Goal: Task Accomplishment & Management: Manage account settings

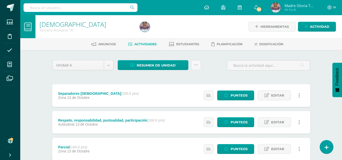
click at [164, 67] on span "Resumen de unidad" at bounding box center [156, 65] width 39 height 9
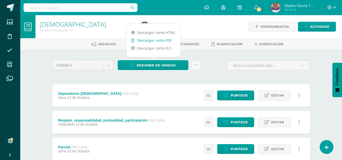
click at [167, 39] on link "Descargar como PDF" at bounding box center [153, 40] width 54 height 8
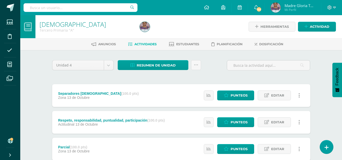
click at [160, 74] on div "Resumen de unidad Subir actividades en masa Enviar punteos a revision Historial…" at bounding box center [159, 67] width 87 height 14
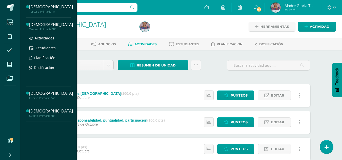
click at [54, 30] on div "Tercero Primaria "B"" at bounding box center [51, 30] width 44 height 4
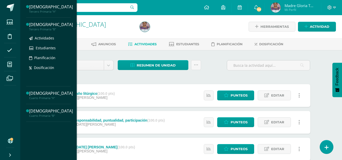
click at [55, 26] on div "[DEMOGRAPHIC_DATA]" at bounding box center [51, 25] width 44 height 6
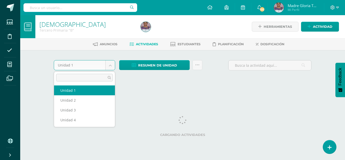
click at [112, 66] on body "Estudiantes Disciplina Asistencia Mis cursos Archivos Soporte Ayuda Reportar un…" at bounding box center [172, 47] width 345 height 94
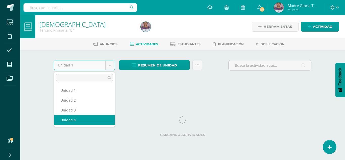
select select "Unidad 4"
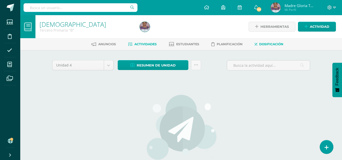
click at [269, 48] on link "Dosificación" at bounding box center [268, 44] width 29 height 8
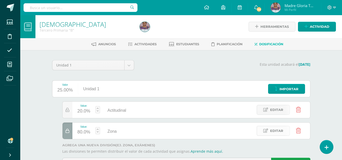
scroll to position [25, 0]
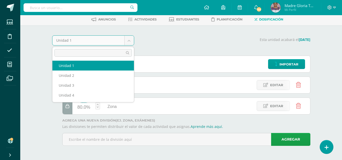
click at [130, 41] on body "Estudiantes Disciplina Asistencia Mis cursos Archivos Soporte Ayuda Reportar un…" at bounding box center [171, 67] width 342 height 185
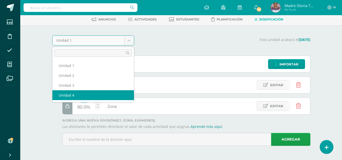
select select "Unidad 4"
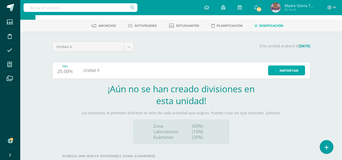
scroll to position [54, 0]
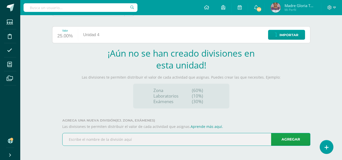
click at [240, 136] on input "text" at bounding box center [185, 139] width 247 height 12
type input "Actitudinal"
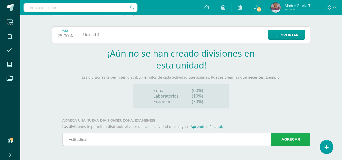
click at [291, 140] on link "Agregar" at bounding box center [290, 139] width 39 height 13
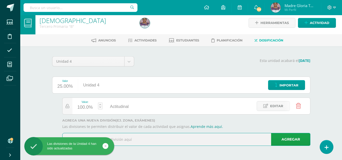
click at [155, 139] on input "text" at bounding box center [185, 139] width 247 height 12
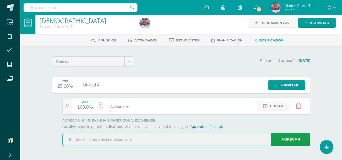
click at [133, 138] on input "text" at bounding box center [185, 139] width 247 height 12
type input "Zona"
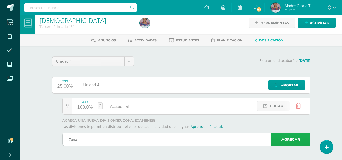
click at [282, 140] on link "Agregar" at bounding box center [290, 139] width 39 height 13
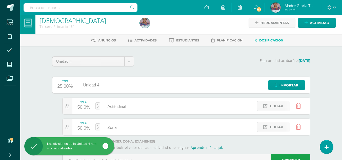
click at [85, 108] on div "50.0%" at bounding box center [83, 107] width 13 height 8
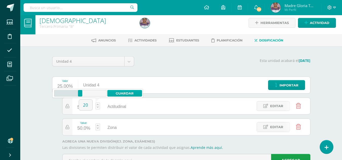
click at [125, 90] on link "Guardar" at bounding box center [124, 93] width 35 height 7
type input "20"
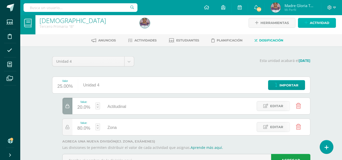
click at [313, 23] on span "Actividad" at bounding box center [319, 22] width 19 height 9
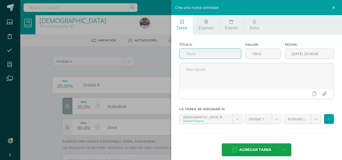
click at [202, 57] on input "text" at bounding box center [209, 54] width 61 height 10
type input "Separadores bíblicos"
click at [311, 119] on body "Las divisiones de la Unidad 4 han sido actualizadas Las divisiones de la Unidad…" at bounding box center [171, 88] width 342 height 185
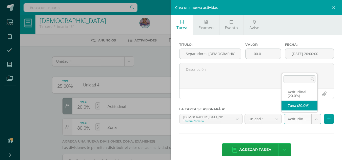
select select "117700"
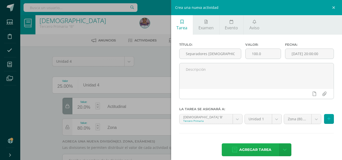
click at [258, 149] on span "Agregar tarea" at bounding box center [255, 150] width 32 height 12
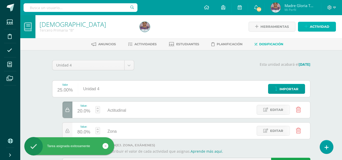
click at [323, 25] on span "Actividad" at bounding box center [319, 26] width 19 height 9
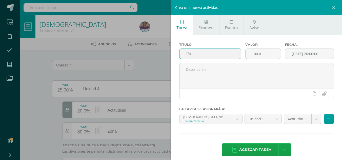
click at [213, 55] on input "text" at bounding box center [209, 54] width 61 height 10
type input "Libros de la Biblia"
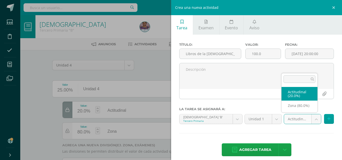
click at [313, 121] on body "Tarea asignada exitosamente Estudiantes Disciplina Asistencia Mis cursos Archiv…" at bounding box center [171, 92] width 342 height 185
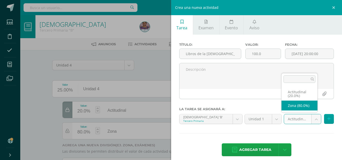
select select "117700"
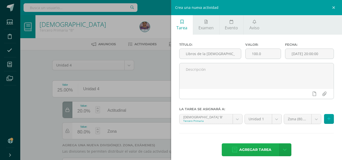
click at [260, 148] on span "Agregar tarea" at bounding box center [255, 150] width 32 height 12
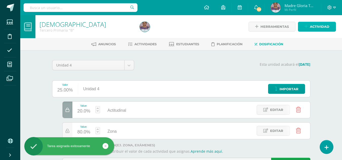
click at [321, 27] on span "Actividad" at bounding box center [319, 26] width 19 height 9
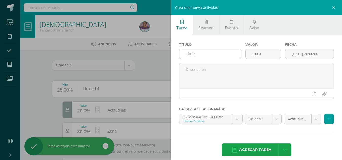
click at [221, 57] on input "text" at bounding box center [209, 54] width 61 height 10
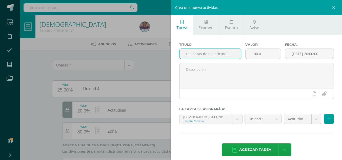
type input "Las obras de misericordia"
drag, startPoint x: 307, startPoint y: 126, endPoint x: 312, endPoint y: 122, distance: 6.4
click at [312, 122] on div "Actitudinal (20.0%) Actitudinal (20.0%) Zona (80.0%)" at bounding box center [309, 121] width 52 height 14
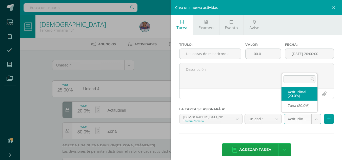
click at [312, 122] on body "Tarea asignada exitosamente Estudiantes Disciplina Asistencia Mis cursos Archiv…" at bounding box center [171, 92] width 342 height 185
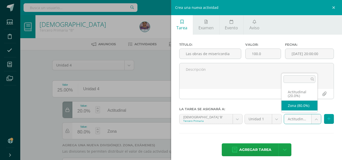
select select "117700"
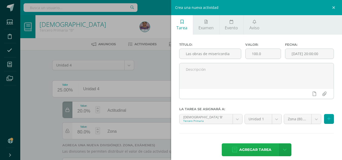
click at [255, 151] on span "Agregar tarea" at bounding box center [255, 150] width 32 height 12
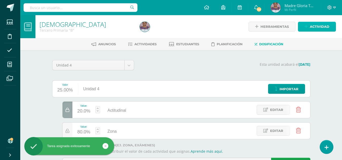
click at [316, 24] on span "Actividad" at bounding box center [319, 26] width 19 height 9
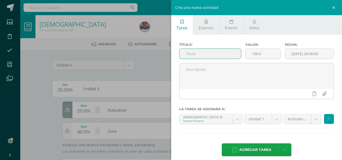
click at [204, 54] on input "text" at bounding box center [209, 54] width 61 height 10
type input "Citas biblicas"
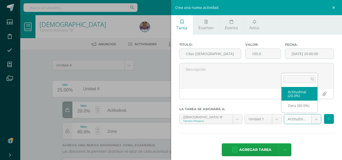
click at [313, 119] on body "Tarea asignada exitosamente Estudiantes Disciplina Asistencia Mis cursos Archiv…" at bounding box center [171, 92] width 342 height 185
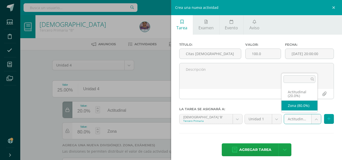
select select "117700"
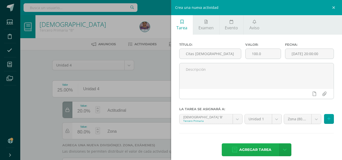
click at [260, 153] on span "Agregar tarea" at bounding box center [255, 150] width 32 height 12
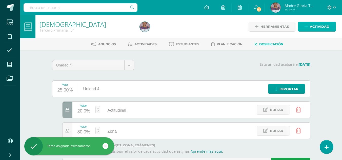
click at [323, 24] on span "Actividad" at bounding box center [319, 26] width 19 height 9
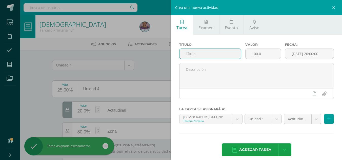
click at [227, 51] on input "text" at bounding box center [209, 54] width 61 height 10
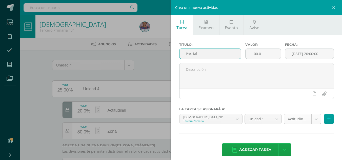
type input "Parcial"
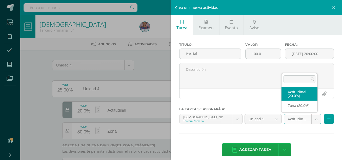
click at [313, 119] on body "Tarea asignada exitosamente Estudiantes Disciplina Asistencia Mis cursos Archiv…" at bounding box center [171, 92] width 342 height 185
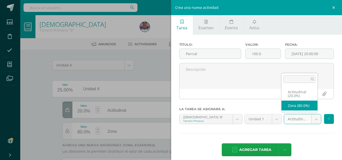
select select "117700"
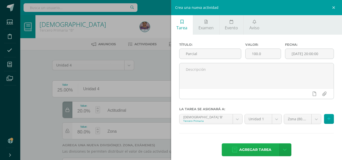
click at [255, 150] on span "Agregar tarea" at bounding box center [255, 150] width 32 height 12
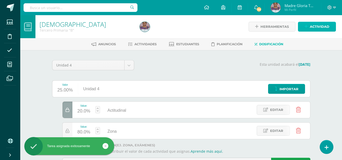
click at [319, 28] on span "Actividad" at bounding box center [319, 26] width 19 height 9
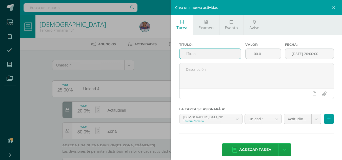
click at [206, 54] on input "text" at bounding box center [209, 54] width 61 height 10
type input "Comic del [PERSON_NAME]"
click at [312, 120] on body "Tarea asignada exitosamente Estudiantes Disciplina Asistencia Mis cursos Archiv…" at bounding box center [171, 92] width 342 height 185
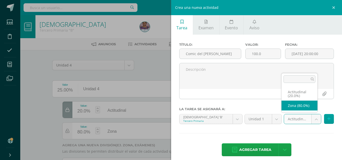
select select "117700"
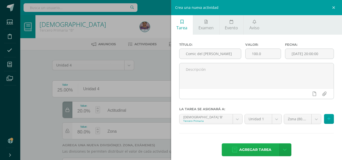
click at [264, 152] on span "Agregar tarea" at bounding box center [255, 150] width 32 height 12
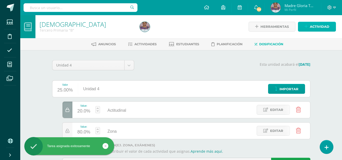
click at [326, 27] on span "Actividad" at bounding box center [319, 26] width 19 height 9
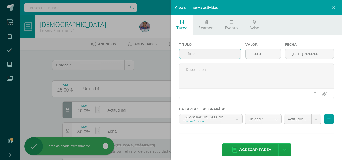
click at [213, 55] on input "text" at bounding box center [209, 54] width 61 height 10
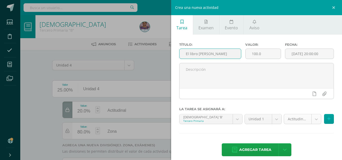
type input "El libro [PERSON_NAME]"
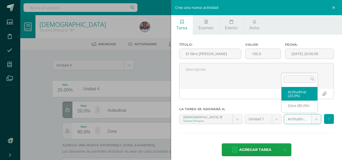
click at [312, 119] on body "Tarea asignada exitosamente Estudiantes Disciplina Asistencia Mis cursos Archiv…" at bounding box center [171, 92] width 342 height 185
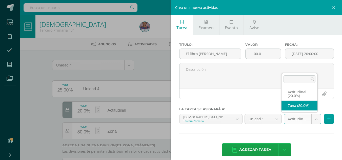
select select "117700"
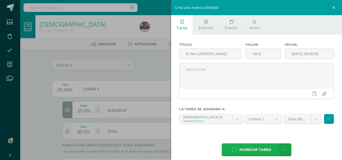
click at [255, 152] on span "Agregar tarea" at bounding box center [255, 150] width 32 height 12
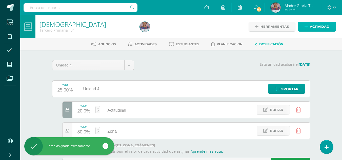
click at [316, 28] on span "Actividad" at bounding box center [319, 26] width 19 height 9
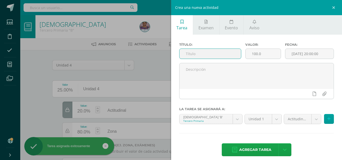
click at [208, 56] on input "text" at bounding box center [209, 54] width 61 height 10
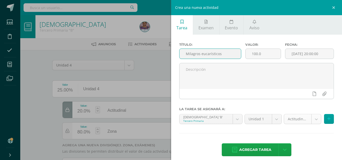
type input "Milagros eucarísticos"
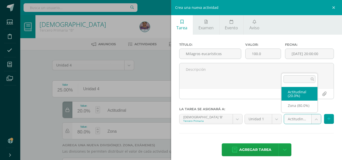
click at [312, 122] on body "Tarea asignada exitosamente Estudiantes Disciplina Asistencia Mis cursos Archiv…" at bounding box center [171, 92] width 342 height 185
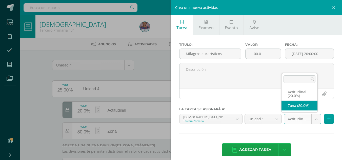
select select "117700"
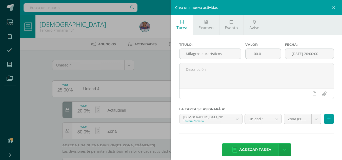
click at [250, 150] on span "Agregar tarea" at bounding box center [255, 150] width 32 height 12
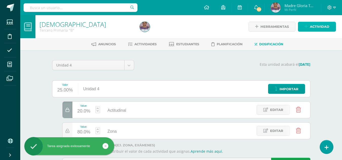
click at [312, 26] on span "Actividad" at bounding box center [319, 26] width 19 height 9
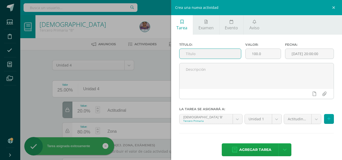
click at [211, 53] on input "text" at bounding box center [209, 54] width 61 height 10
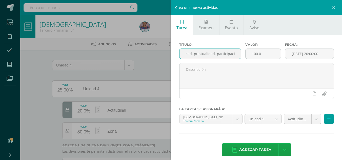
scroll to position [0, 39]
type input "Respeto, responsabilidad, puntualidad, participación"
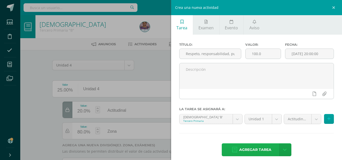
click at [266, 150] on span "Agregar tarea" at bounding box center [255, 150] width 32 height 12
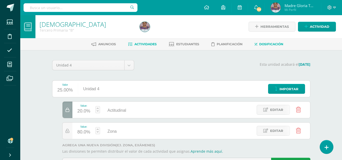
click at [146, 44] on span "Actividades" at bounding box center [145, 44] width 22 height 4
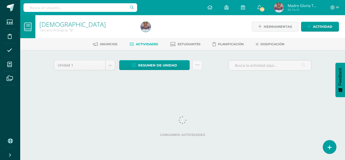
click at [146, 44] on span "Actividades" at bounding box center [147, 44] width 22 height 4
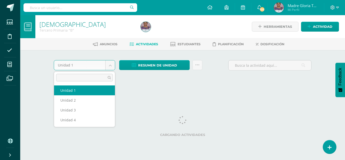
click at [110, 66] on body "Estudiantes Disciplina Asistencia Mis cursos Archivos Soporte Ayuda Reportar un…" at bounding box center [172, 47] width 345 height 94
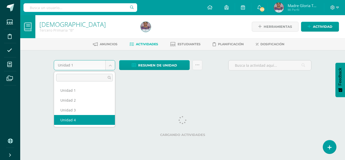
select select "Unidad 4"
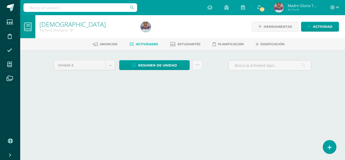
click at [236, 94] on html "Estudiantes Disciplina Asistencia Mis cursos Archivos Soporte Ayuda Reportar un…" at bounding box center [172, 47] width 345 height 94
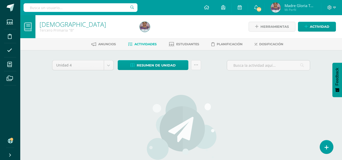
click at [142, 44] on span "Actividades" at bounding box center [145, 44] width 22 height 4
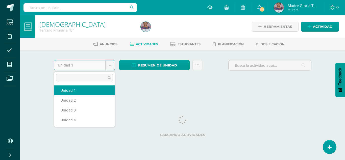
click at [110, 67] on body "Estudiantes Disciplina Asistencia Mis cursos Archivos Soporte Ayuda Reportar un…" at bounding box center [172, 47] width 345 height 94
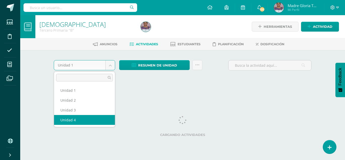
select select "Unidad 4"
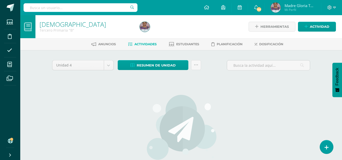
click at [147, 43] on span "Actividades" at bounding box center [145, 44] width 22 height 4
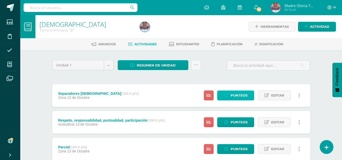
click at [234, 95] on span "Punteos" at bounding box center [238, 95] width 17 height 9
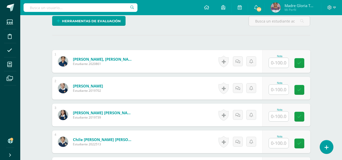
scroll to position [130, 0]
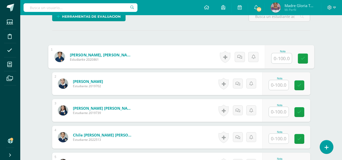
click at [275, 60] on input "text" at bounding box center [281, 58] width 20 height 10
type input "100"
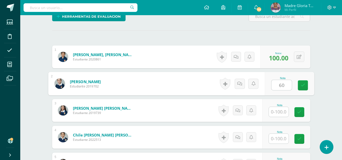
type input "60"
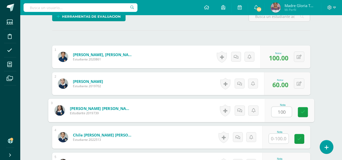
type input "100"
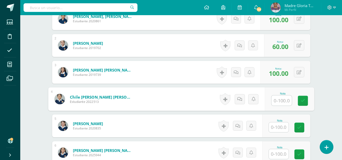
scroll to position [169, 0]
type input "60"
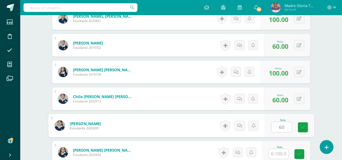
type input "60"
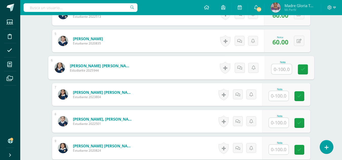
scroll to position [254, 0]
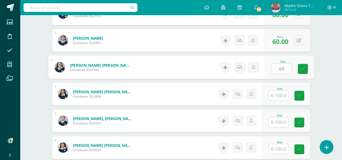
type input "60"
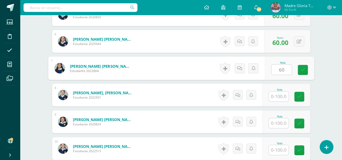
scroll to position [283, 0]
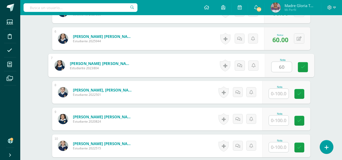
type input "60"
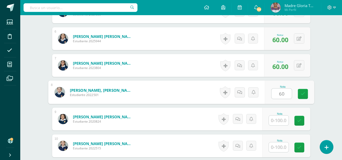
type input "60"
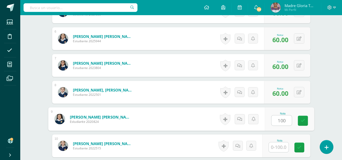
type input "100"
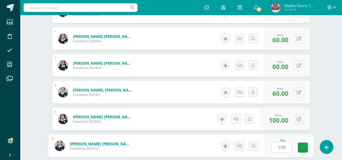
type input "100"
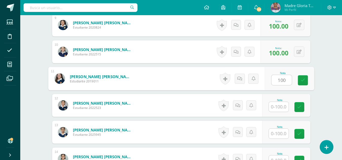
type input "100"
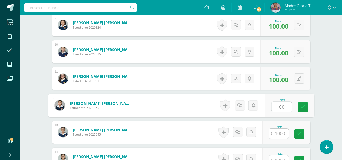
type input "60"
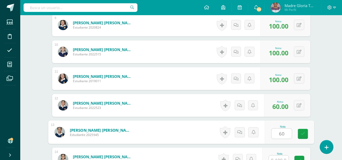
type input "60"
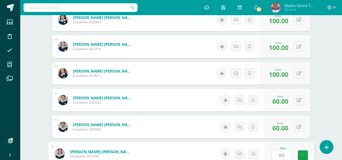
type input "60"
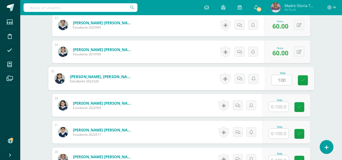
type input "100"
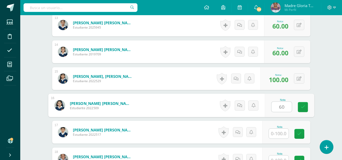
type input "60"
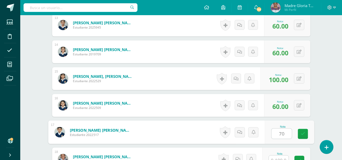
type input "70"
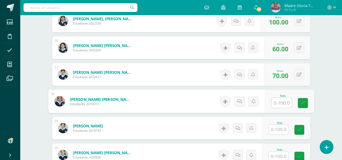
scroll to position [545, 0]
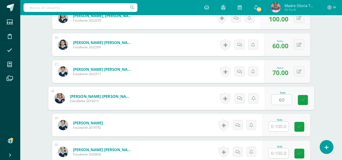
type input "60"
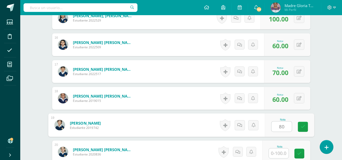
type input "80"
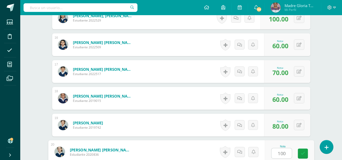
type input "100"
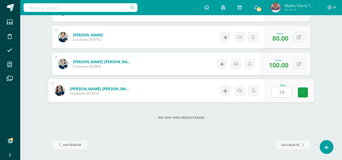
type input "100"
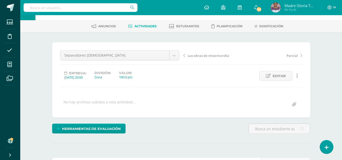
scroll to position [20, 0]
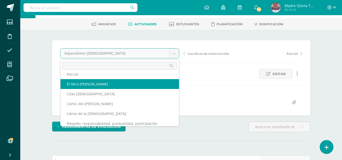
scroll to position [34, 0]
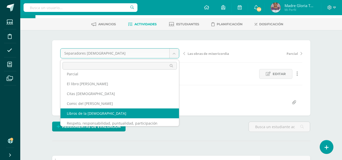
select select "/dashboard/teacher/grade-activity/131321/"
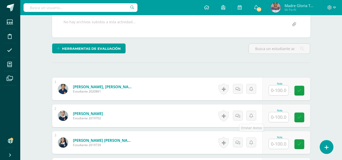
scroll to position [98, 0]
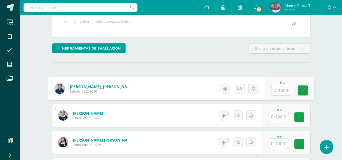
click at [276, 89] on input "text" at bounding box center [281, 90] width 20 height 10
type input "100"
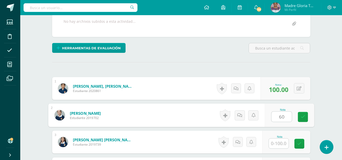
type input "60"
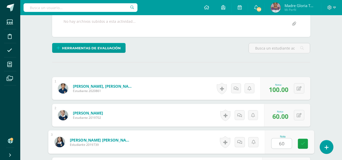
type input "60"
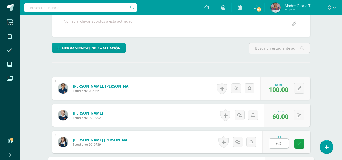
scroll to position [189, 0]
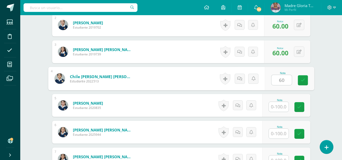
type input "60"
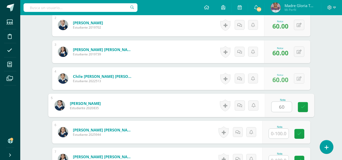
type input "60"
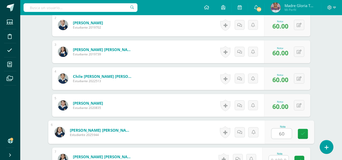
type input "60"
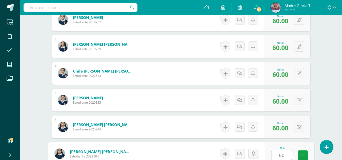
type input "6"
type input "75"
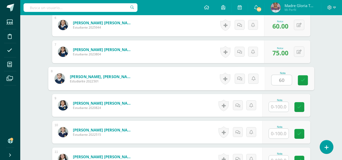
type input "60"
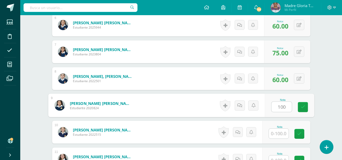
type input "100"
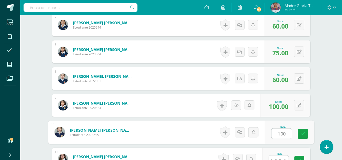
type input "100"
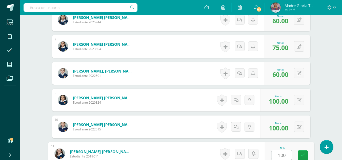
type input "100"
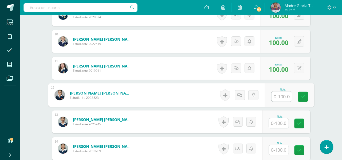
scroll to position [388, 0]
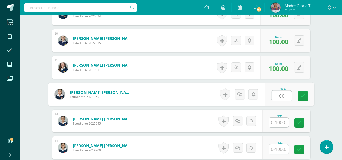
type input "60"
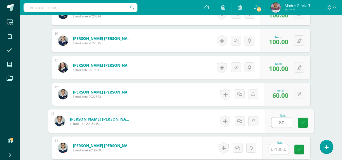
type input "80"
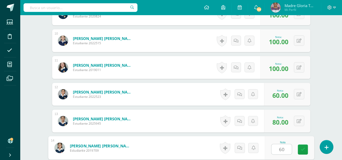
type input "60"
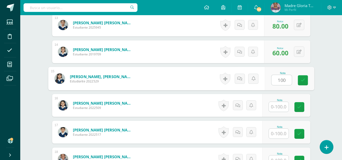
type input "100"
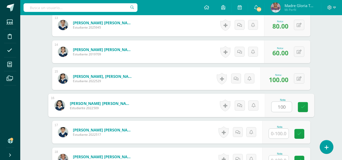
type input "100"
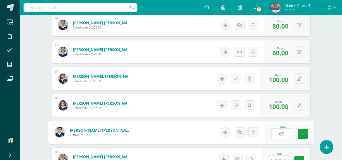
type input "60"
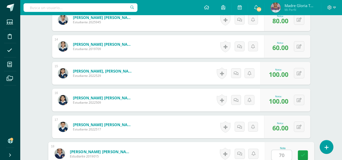
type input "70"
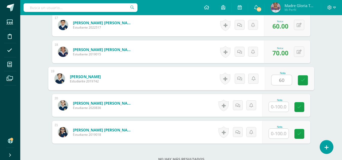
type input "60"
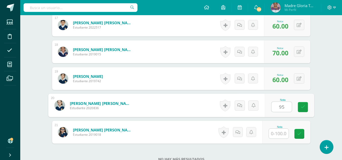
type input "95"
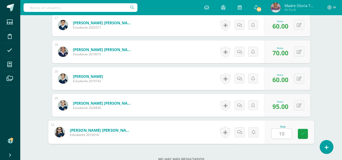
type input "100"
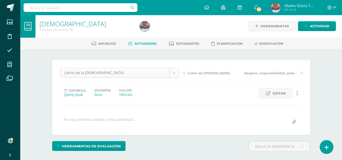
scroll to position [26, 0]
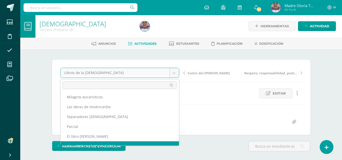
scroll to position [0, 0]
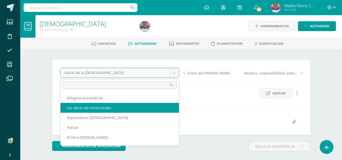
select select "/dashboard/teacher/grade-activity/131322/"
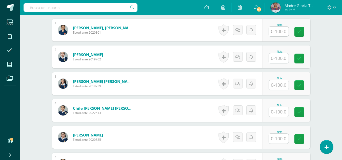
scroll to position [159, 0]
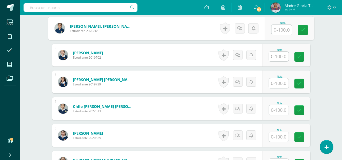
click at [273, 28] on input "text" at bounding box center [281, 30] width 20 height 10
type input "100"
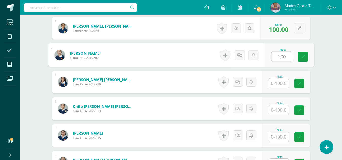
type input "100"
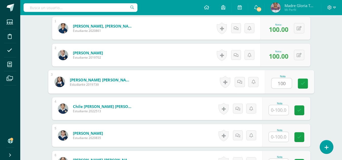
type input "100"
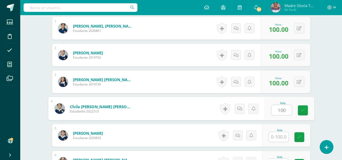
type input "100"
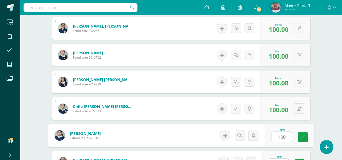
type input "100"
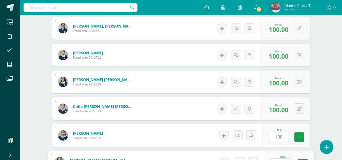
scroll to position [167, 0]
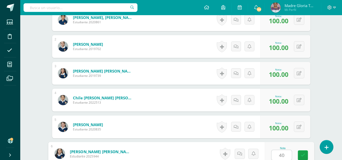
type input "40"
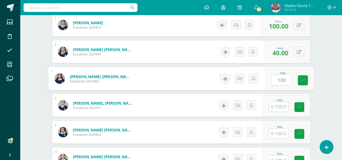
type input "100"
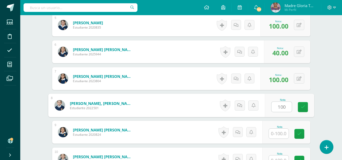
type input "100"
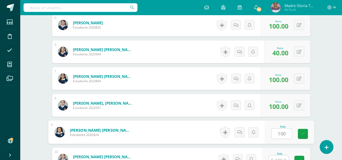
type input "100"
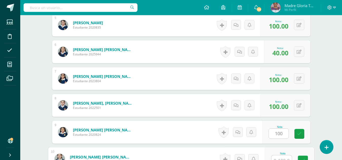
scroll to position [275, 0]
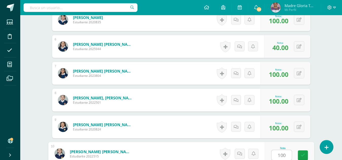
type input "100"
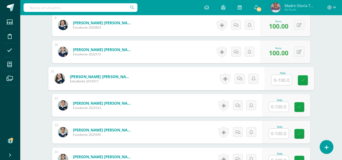
type input "2"
type input "100"
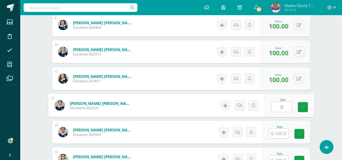
type input "0"
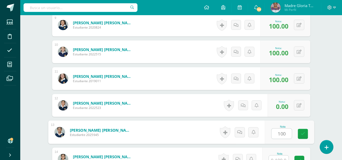
type input "100"
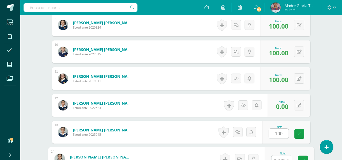
scroll to position [382, 0]
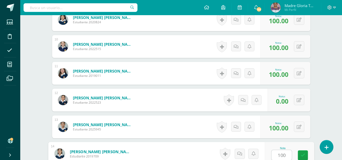
type input "100"
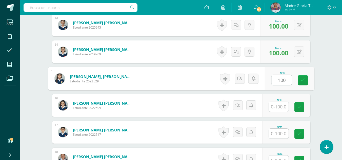
type input "100"
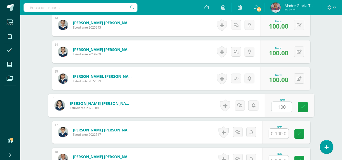
type input "100"
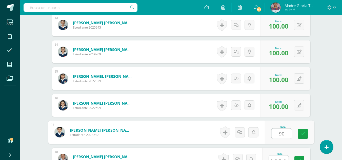
type input "90"
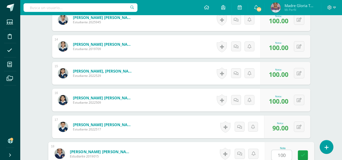
type input "100"
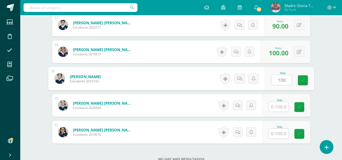
type input "100"
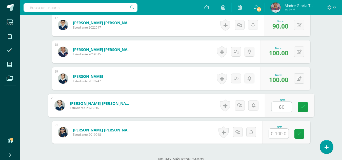
type input "80"
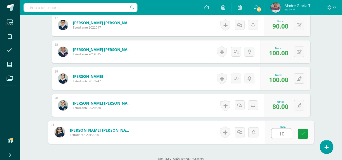
type input "100"
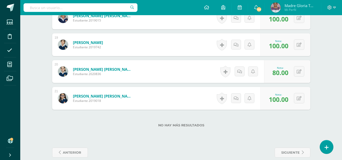
scroll to position [632, 0]
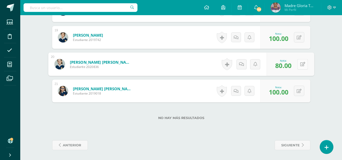
click at [300, 64] on icon at bounding box center [302, 64] width 5 height 4
type input "100"
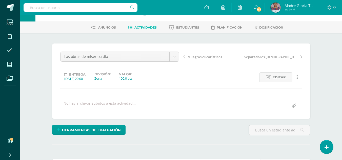
scroll to position [16, 0]
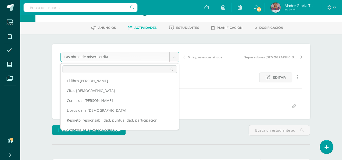
scroll to position [41, 0]
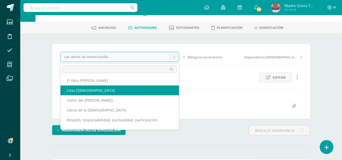
select select "/dashboard/teacher/grade-activity/131323/"
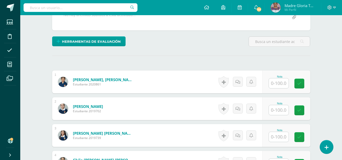
scroll to position [105, 0]
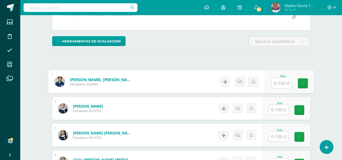
click at [280, 81] on input "text" at bounding box center [281, 83] width 20 height 10
type input "90"
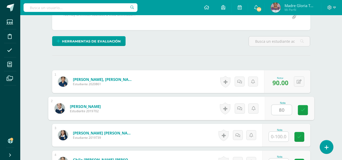
type input "80"
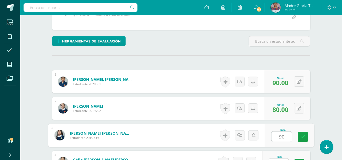
type input "90"
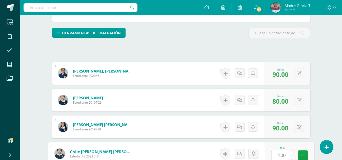
type input "100"
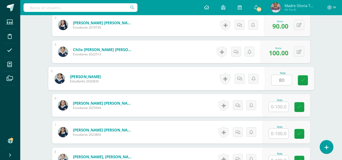
type input "80"
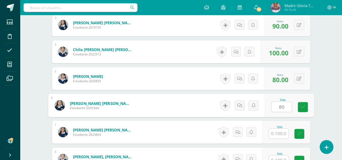
type input "80"
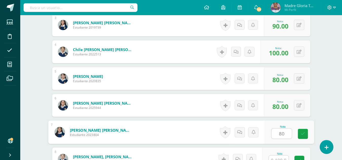
type input "80"
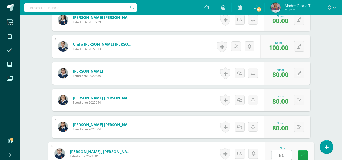
type input "80"
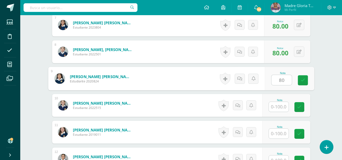
type input "80"
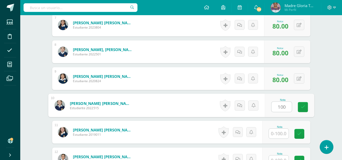
type input "100"
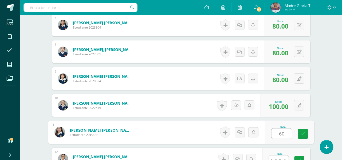
type input "60"
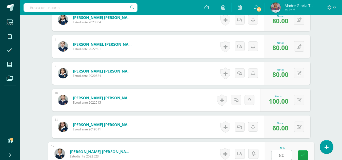
type input "80"
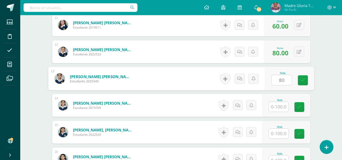
type input "80"
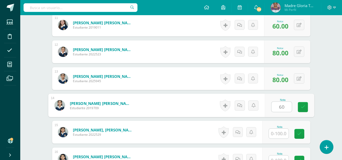
type input "60"
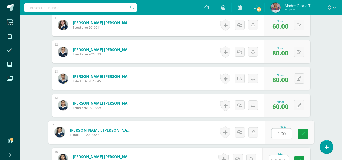
type input "100"
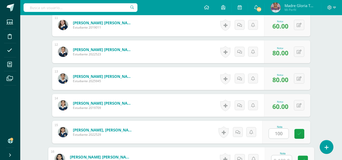
scroll to position [436, 0]
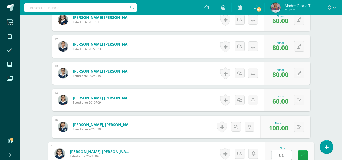
type input "60"
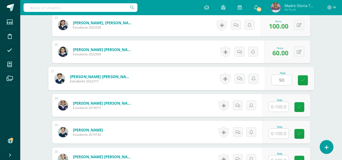
type input "90"
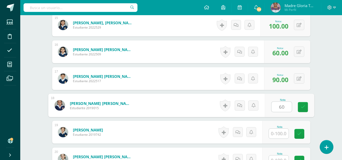
type input "60"
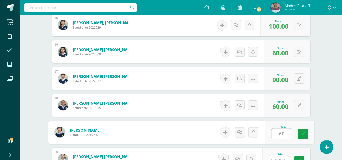
type input "60"
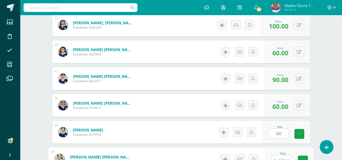
scroll to position [543, 0]
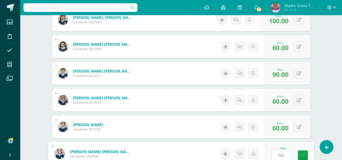
type input "60"
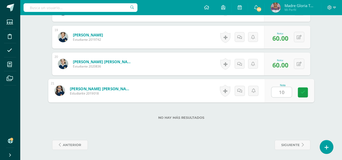
type input "100"
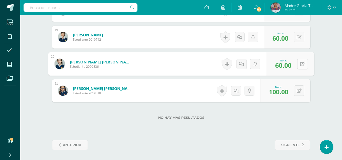
click at [299, 62] on button at bounding box center [302, 64] width 11 height 11
type input "70"
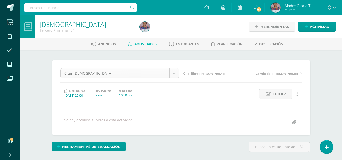
scroll to position [7, 0]
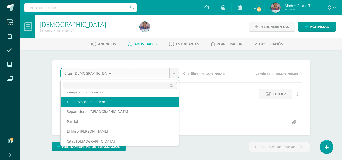
scroll to position [0, 0]
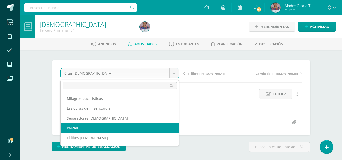
select select "/dashboard/teacher/grade-activity/131324/"
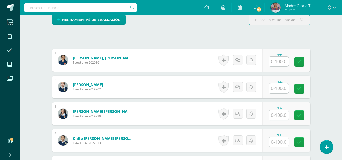
scroll to position [127, 0]
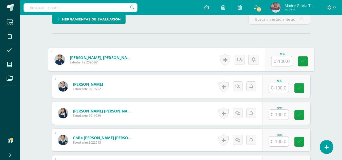
click at [279, 61] on input "text" at bounding box center [281, 61] width 20 height 10
type input "10"
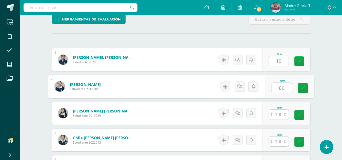
type input "80"
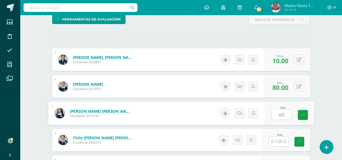
type input "60"
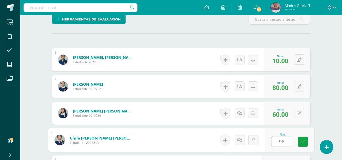
type input "96"
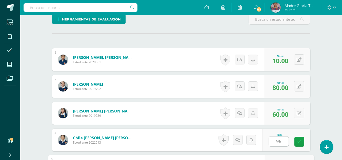
scroll to position [216, 0]
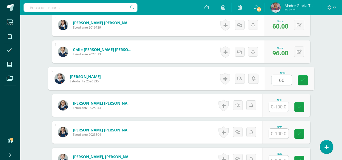
type input "60"
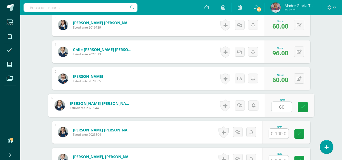
type input "60"
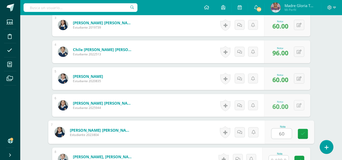
type input "60"
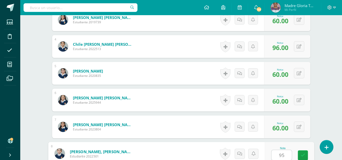
type input "95"
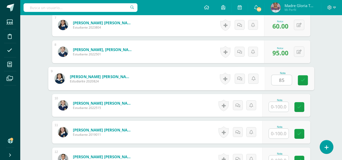
type input "85"
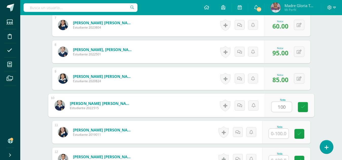
type input "100"
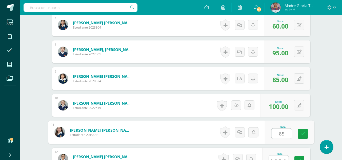
type input "85"
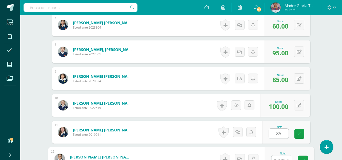
scroll to position [328, 0]
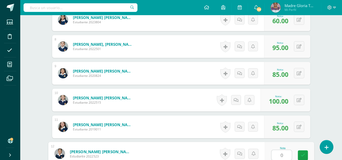
type input "0"
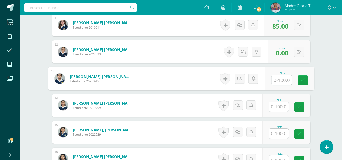
type input "7"
type input "60"
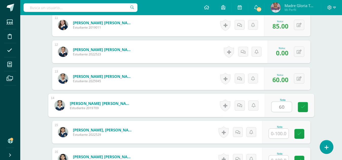
type input "60"
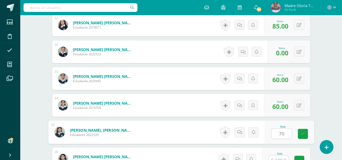
type input "70"
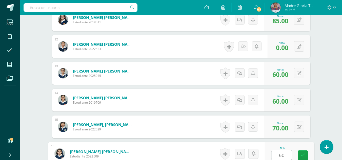
type input "60"
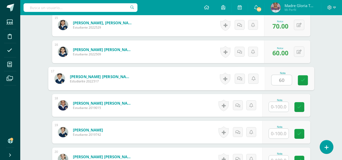
type input "60"
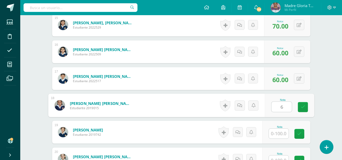
type input "60"
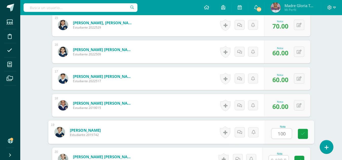
type input "100"
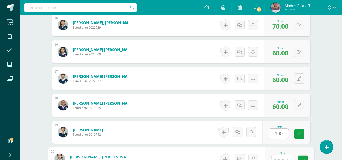
scroll to position [543, 0]
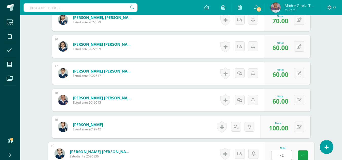
type input "70"
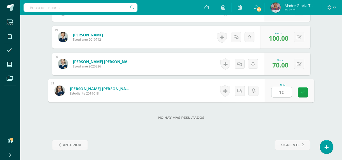
type input "100"
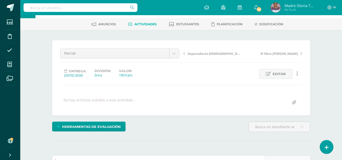
scroll to position [21, 0]
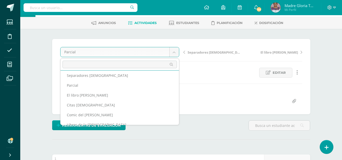
scroll to position [23, 0]
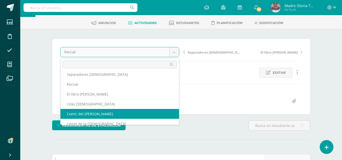
select select "/dashboard/teacher/grade-activity/131325/"
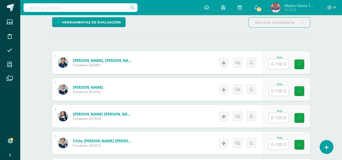
scroll to position [125, 0]
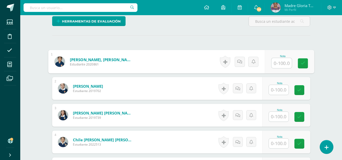
click at [281, 62] on input "text" at bounding box center [281, 63] width 20 height 10
type input "100"
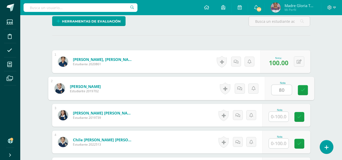
type input "80"
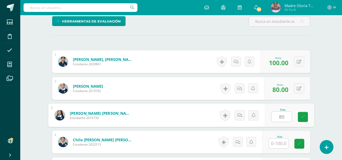
type input "80"
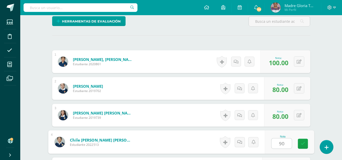
type input "90"
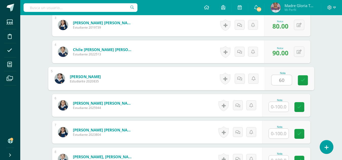
type input "60"
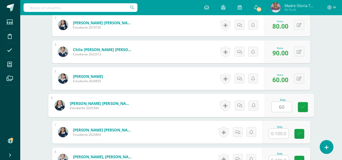
type input "60"
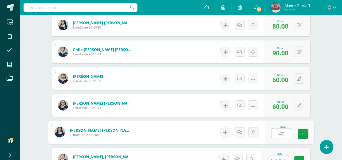
type input "40"
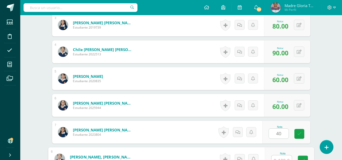
scroll to position [221, 0]
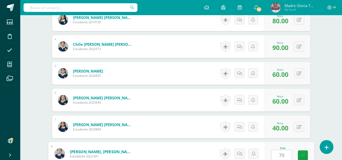
type input "70"
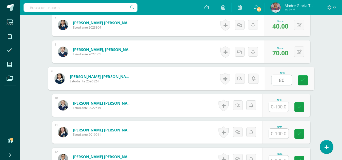
type input "80"
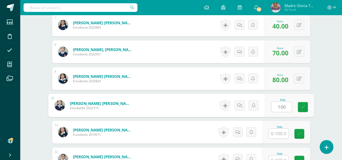
type input "100"
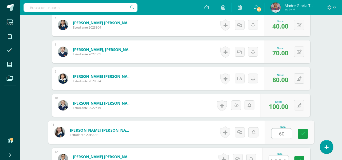
type input "60"
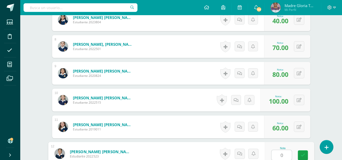
type input "0"
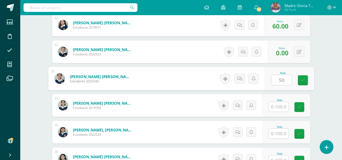
type input "5"
type input "60"
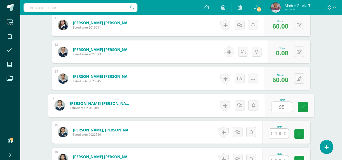
type input "95"
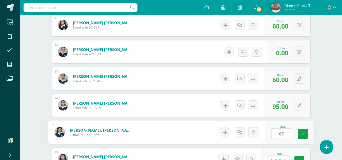
type input "60"
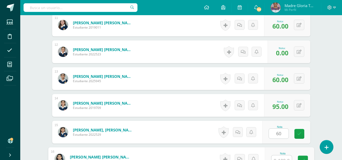
scroll to position [436, 0]
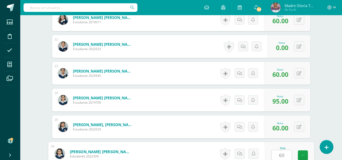
type input "60"
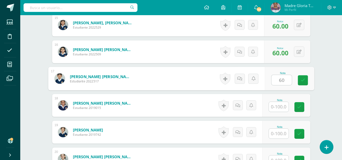
type input "60"
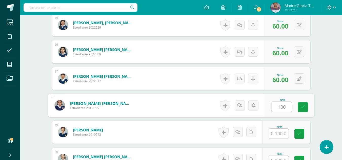
type input "100"
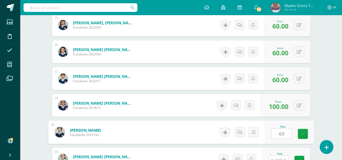
type input "60"
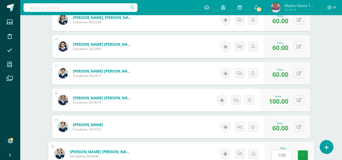
type input "100"
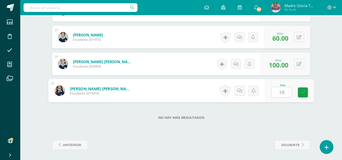
type input "100"
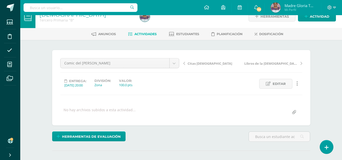
scroll to position [10, 0]
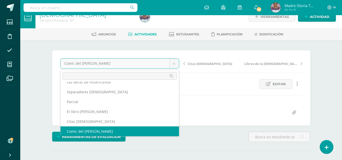
scroll to position [12, 0]
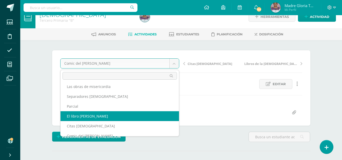
select select "/dashboard/teacher/grade-activity/131326/"
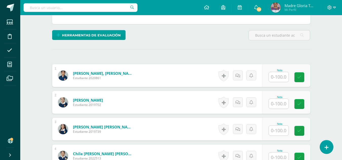
scroll to position [112, 0]
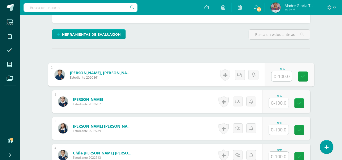
click at [275, 76] on input "text" at bounding box center [281, 76] width 20 height 10
type input "100"
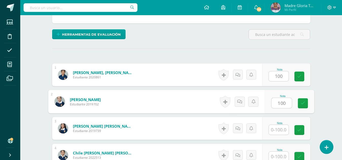
type input "100"
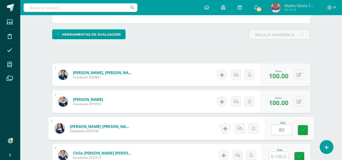
type input "80"
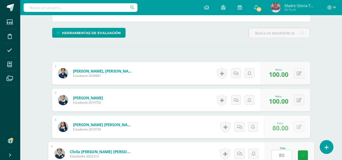
type input "80"
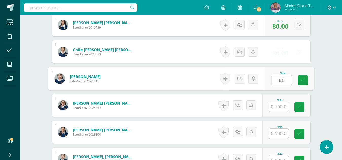
type input "80"
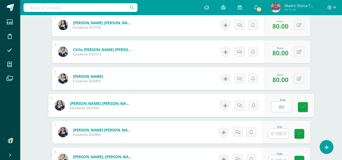
type input "80"
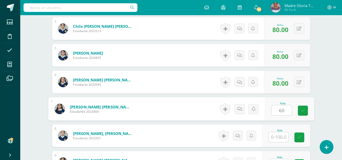
scroll to position [239, 0]
type input "6"
type input "0"
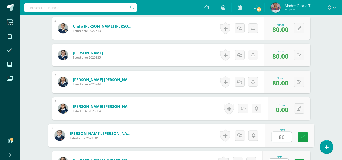
type input "80"
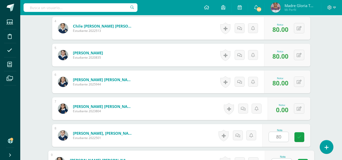
scroll to position [248, 0]
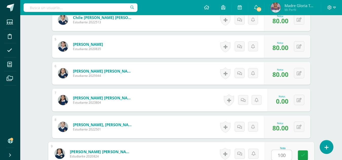
type input "100"
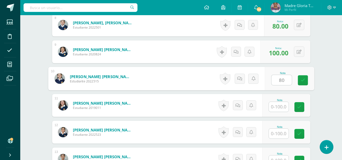
type input "80"
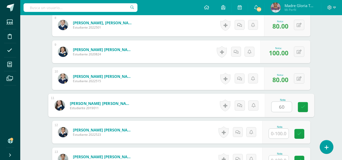
type input "60"
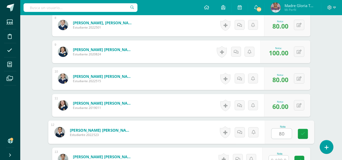
type input "80"
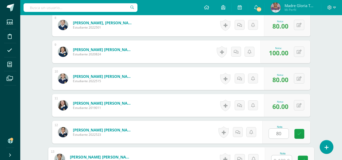
scroll to position [355, 0]
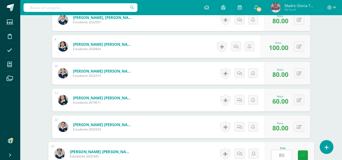
type input "80"
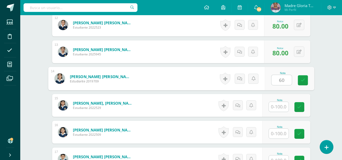
type input "60"
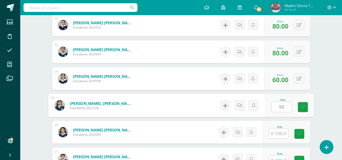
type input "90"
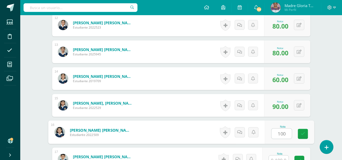
type input "100"
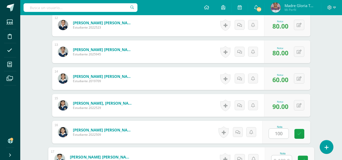
scroll to position [462, 0]
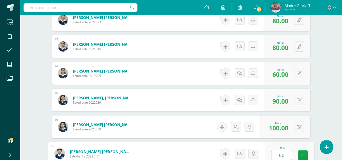
type input "60"
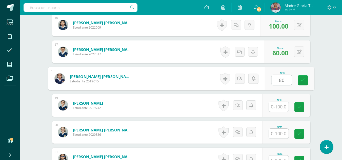
type input "80"
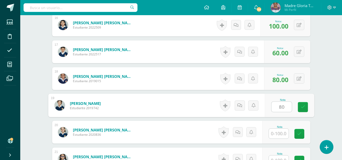
type input "80"
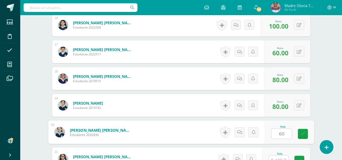
type input "60"
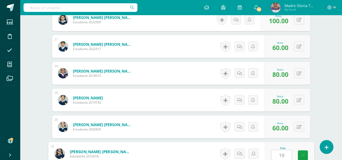
type input "100"
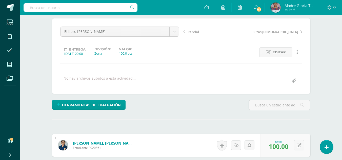
scroll to position [41, 0]
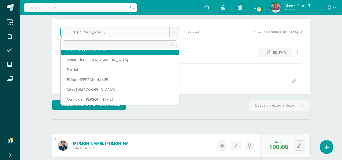
scroll to position [0, 0]
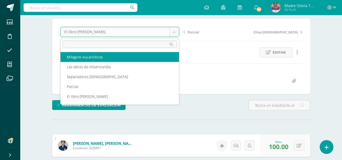
select select "/dashboard/teacher/grade-activity/131327/"
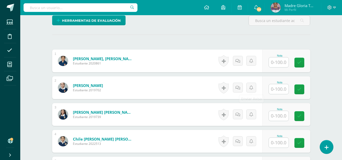
scroll to position [126, 0]
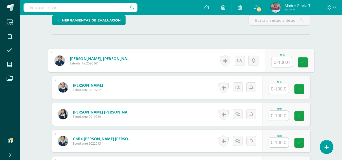
click at [276, 62] on input "text" at bounding box center [281, 62] width 20 height 10
type input "100"
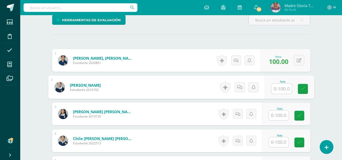
scroll to position [127, 0]
type input "60"
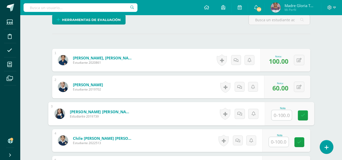
type input "6"
type input "70"
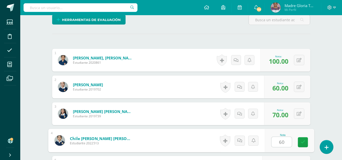
type input "60"
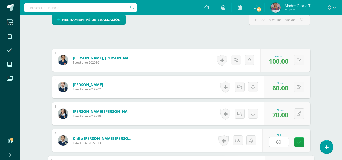
scroll to position [216, 0]
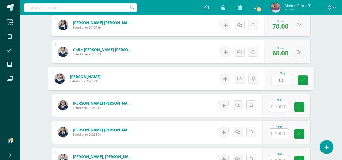
type input "60"
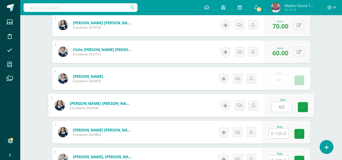
type input "60"
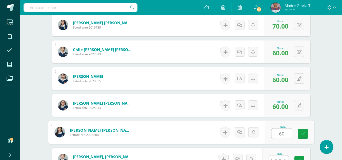
type input "60"
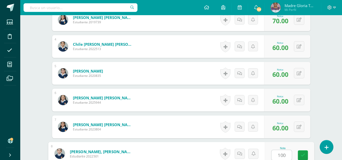
type input "100"
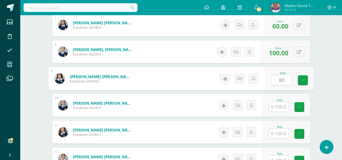
type input "80"
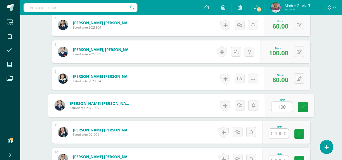
type input "100"
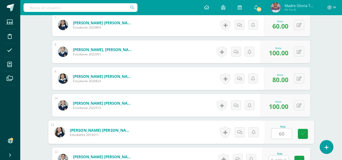
type input "60"
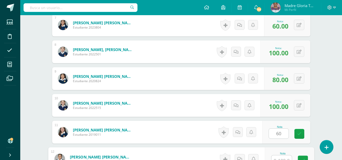
scroll to position [328, 0]
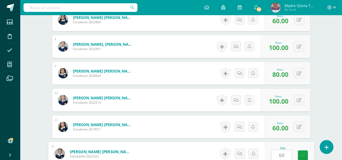
type input "60"
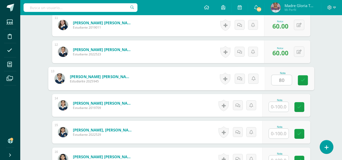
type input "80"
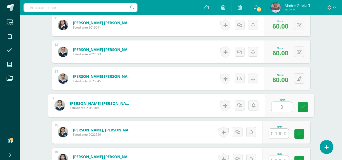
type input "0"
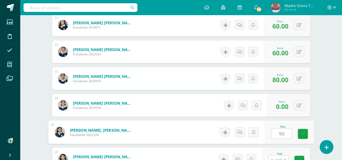
type input "90"
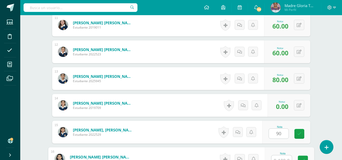
scroll to position [436, 0]
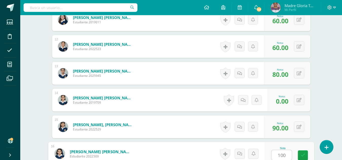
type input "100"
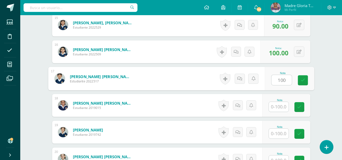
type input "100"
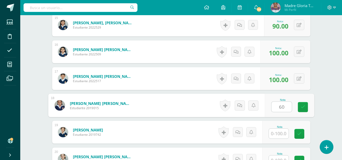
type input "60"
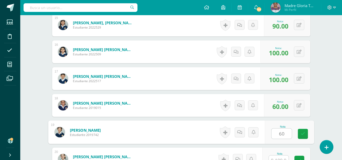
type input "6"
type input "0"
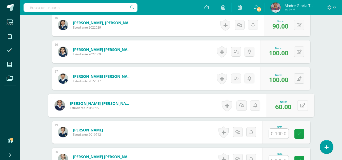
click at [296, 104] on div "0 Logros Logros obtenidos Aún no hay logros agregados Nota: 60.00" at bounding box center [290, 106] width 48 height 24
click at [303, 106] on icon at bounding box center [302, 105] width 5 height 4
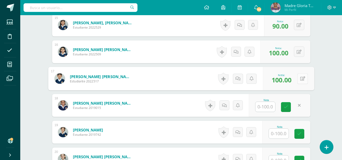
click at [299, 77] on button at bounding box center [302, 78] width 11 height 11
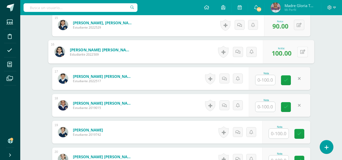
click at [299, 51] on button at bounding box center [302, 52] width 11 height 11
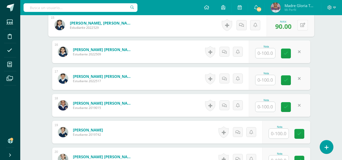
click at [299, 26] on button at bounding box center [302, 25] width 11 height 11
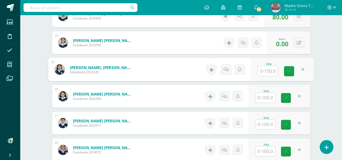
scroll to position [493, 0]
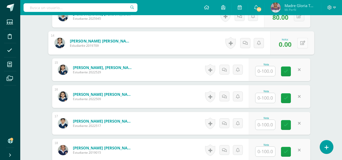
click at [298, 43] on button at bounding box center [302, 43] width 11 height 11
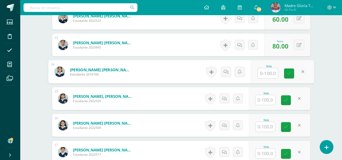
scroll to position [458, 0]
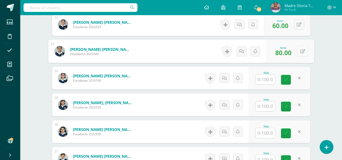
click at [297, 53] on button at bounding box center [302, 51] width 11 height 11
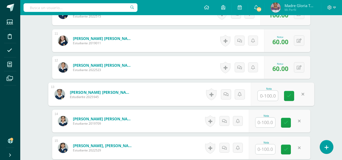
scroll to position [412, 0]
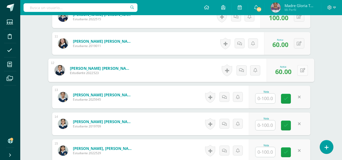
click at [298, 67] on button at bounding box center [302, 70] width 11 height 11
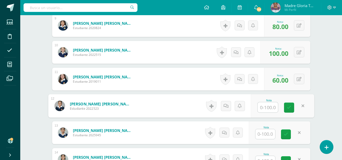
scroll to position [376, 0]
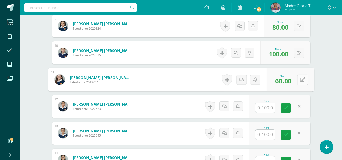
click at [298, 80] on button at bounding box center [302, 79] width 11 height 11
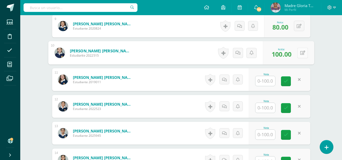
click at [298, 53] on button at bounding box center [302, 53] width 11 height 11
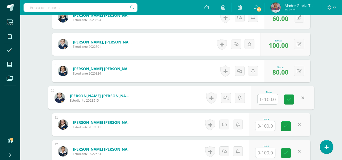
scroll to position [329, 0]
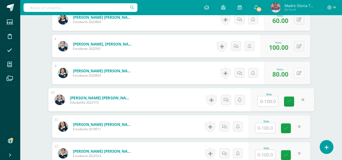
click at [298, 72] on button at bounding box center [299, 73] width 10 height 10
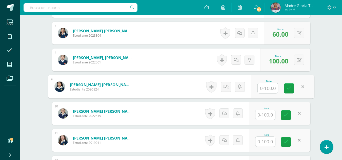
scroll to position [314, 0]
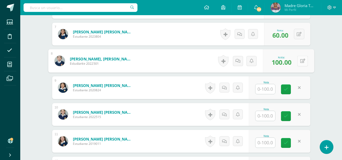
click at [295, 61] on div "0 Logros Logros obtenidos Aún no hay logros agregados Nota: 100.00" at bounding box center [288, 61] width 51 height 24
click at [301, 61] on icon at bounding box center [302, 61] width 5 height 4
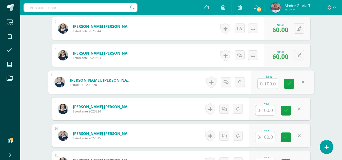
scroll to position [292, 0]
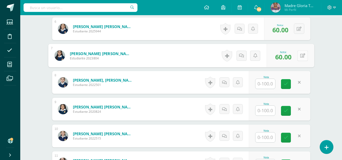
click at [299, 55] on button at bounding box center [302, 55] width 11 height 11
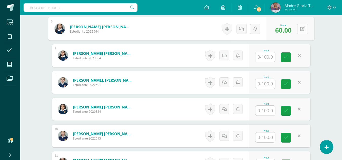
click at [298, 30] on button at bounding box center [302, 29] width 11 height 11
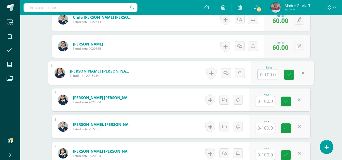
scroll to position [239, 0]
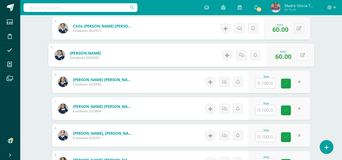
click at [298, 56] on button at bounding box center [302, 55] width 11 height 11
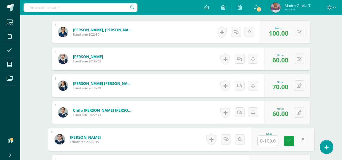
scroll to position [154, 0]
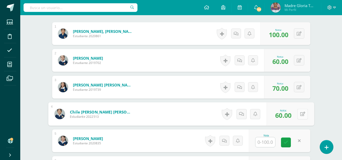
click at [297, 116] on button at bounding box center [302, 114] width 11 height 11
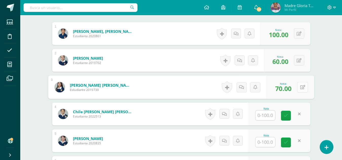
click at [300, 87] on icon at bounding box center [302, 87] width 5 height 4
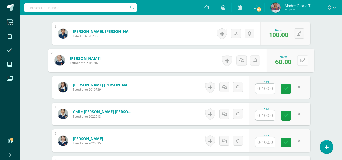
click at [298, 61] on button at bounding box center [302, 60] width 11 height 11
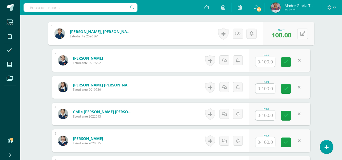
click at [298, 35] on button at bounding box center [302, 33] width 11 height 11
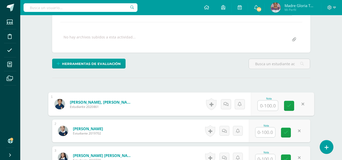
scroll to position [83, 0]
type input "90"
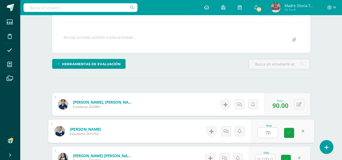
type input "70"
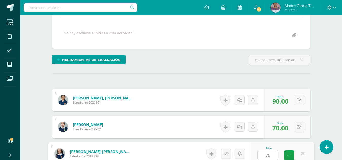
type input "70"
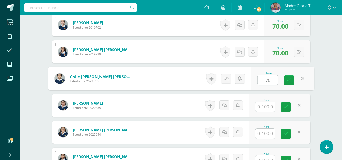
type input "70"
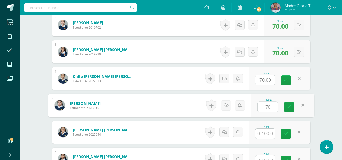
type input "70"
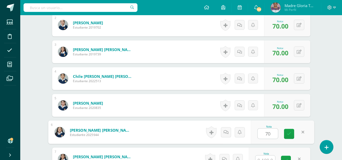
type input "70"
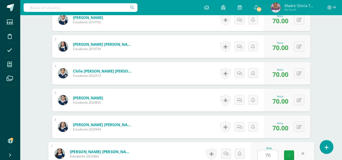
type input "70"
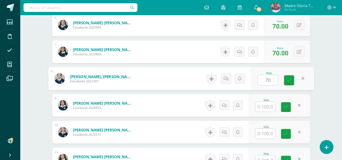
type input "70"
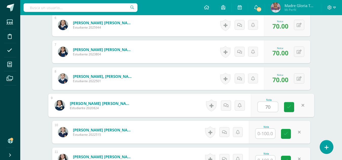
type input "70"
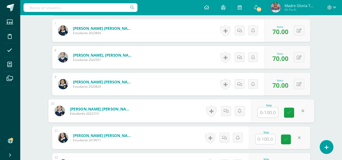
scroll to position [318, 0]
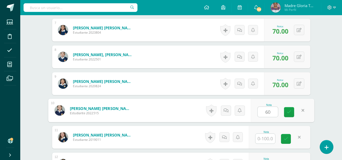
type input "60"
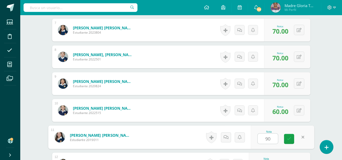
type input "90"
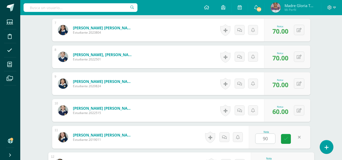
scroll to position [403, 0]
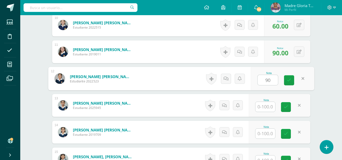
type input "90"
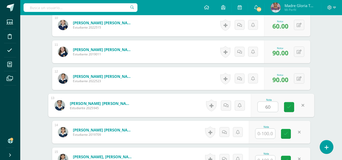
type input "60"
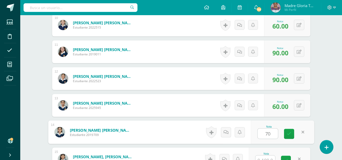
type input "70"
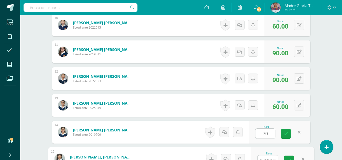
scroll to position [409, 0]
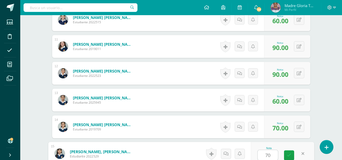
type input "70"
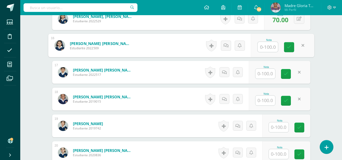
scroll to position [544, 0]
type input "100"
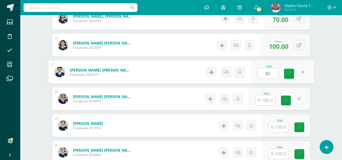
type input "80"
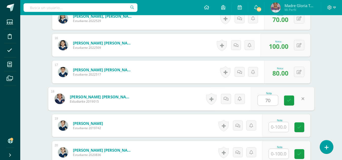
type input "70"
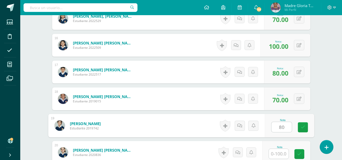
type input "80"
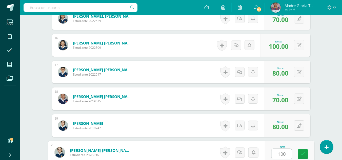
type input "100"
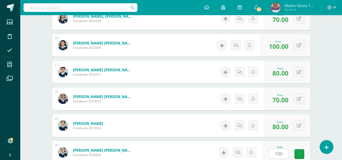
scroll to position [633, 0]
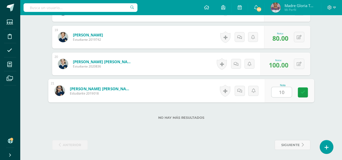
type input "100"
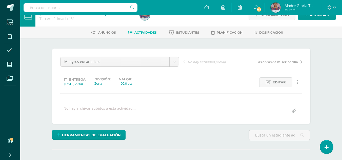
scroll to position [11, 0]
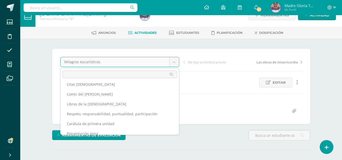
scroll to position [52, 0]
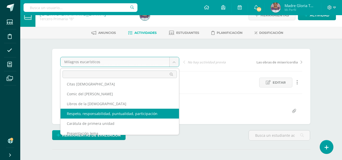
select select "/dashboard/teacher/grade-activity/131328/"
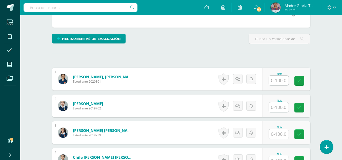
scroll to position [108, 0]
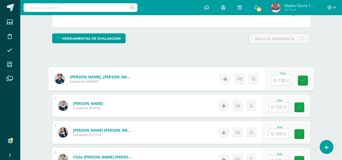
click at [283, 78] on input "text" at bounding box center [281, 80] width 20 height 10
type input "100"
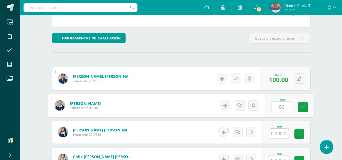
scroll to position [109, 0]
type input "90"
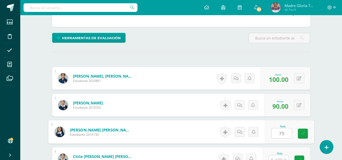
type input "75"
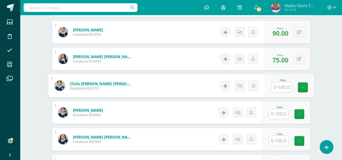
scroll to position [182, 0]
type input "90"
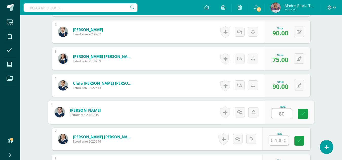
type input "80"
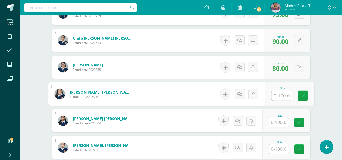
scroll to position [228, 0]
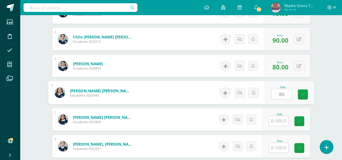
type input "80"
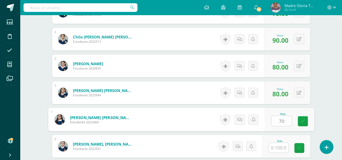
type input "70"
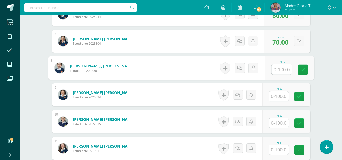
scroll to position [307, 0]
type input "80"
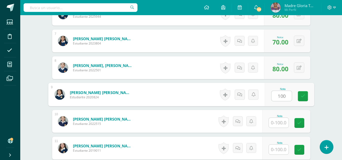
type input "100"
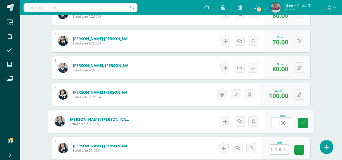
type input "100"
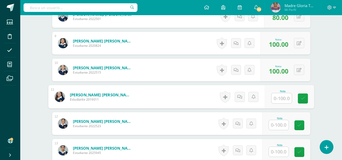
scroll to position [359, 0]
click at [298, 70] on button at bounding box center [299, 69] width 10 height 10
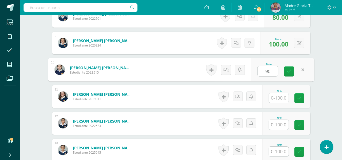
type input "90"
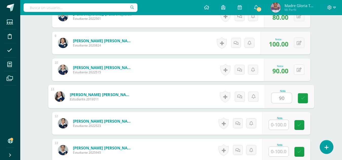
type input "90"
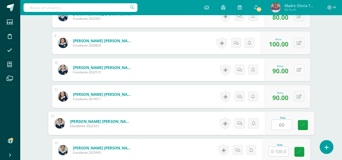
type input "60"
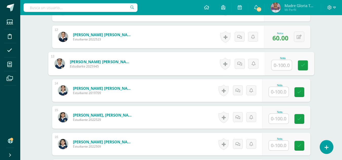
scroll to position [438, 0]
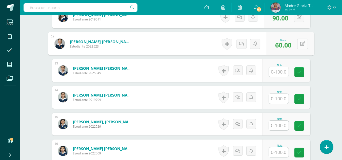
click at [300, 43] on icon at bounding box center [302, 43] width 5 height 4
type input "70"
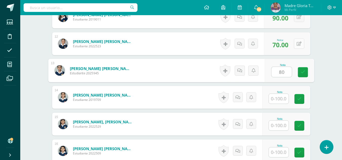
type input "80"
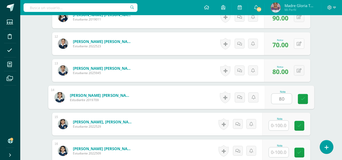
type input "80"
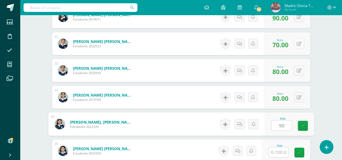
type input "90"
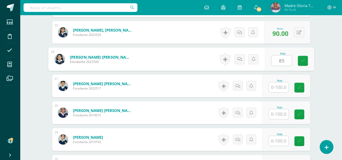
scroll to position [531, 0]
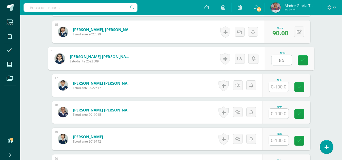
type input "85"
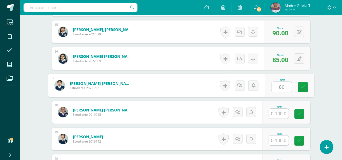
type input "80"
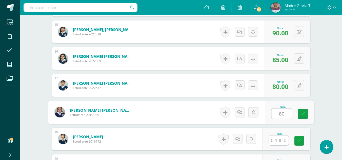
type input "80"
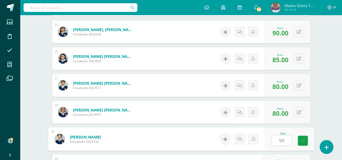
type input "90"
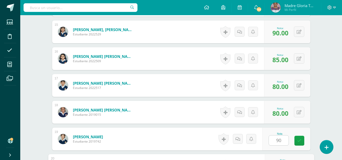
scroll to position [618, 0]
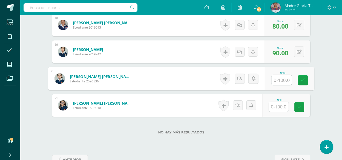
type input "8"
type input "95"
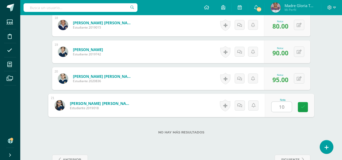
type input "100"
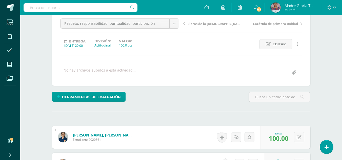
scroll to position [0, 0]
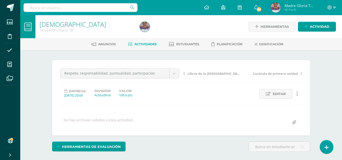
click at [145, 45] on span "Actividades" at bounding box center [145, 44] width 22 height 4
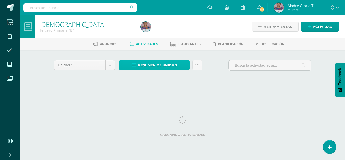
click at [170, 67] on span "Resumen de unidad" at bounding box center [157, 65] width 39 height 9
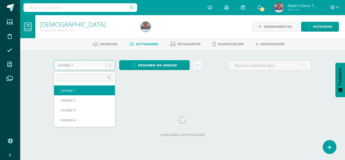
click at [111, 68] on body "Estudiantes Disciplina Asistencia Mis cursos Archivos Soporte Ayuda Reportar un…" at bounding box center [172, 47] width 345 height 94
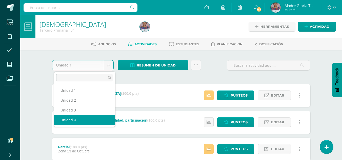
select select "Unidad 4"
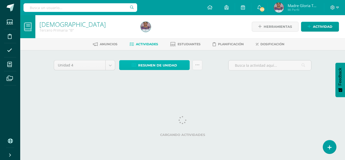
click at [165, 66] on span "Resumen de unidad" at bounding box center [157, 65] width 39 height 9
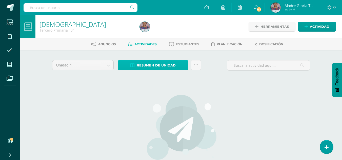
click at [160, 64] on span "Resumen de unidad" at bounding box center [156, 65] width 39 height 9
drag, startPoint x: 169, startPoint y: 66, endPoint x: 150, endPoint y: 67, distance: 18.8
click at [150, 67] on span "Resumen de unidad" at bounding box center [156, 65] width 39 height 9
click at [144, 66] on span "Resumen de unidad" at bounding box center [156, 65] width 39 height 9
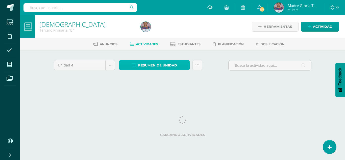
click at [162, 64] on span "Resumen de unidad" at bounding box center [157, 65] width 39 height 9
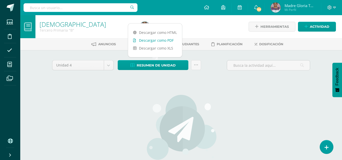
click at [167, 39] on link "Descargar como PDF" at bounding box center [155, 40] width 54 height 8
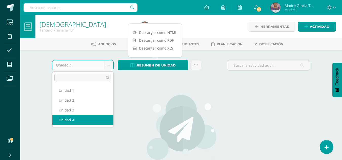
click at [111, 64] on body "Estudiantes Disciplina Asistencia Mis cursos Archivos Soporte Ayuda Reportar un…" at bounding box center [171, 108] width 342 height 217
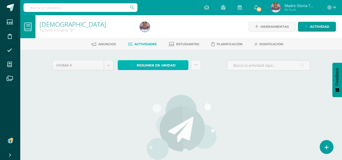
click at [150, 66] on span "Resumen de unidad" at bounding box center [156, 65] width 39 height 9
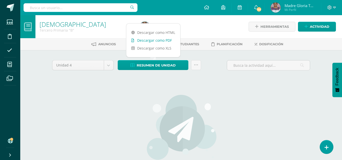
click at [163, 38] on link "Descargar como PDF" at bounding box center [153, 40] width 54 height 8
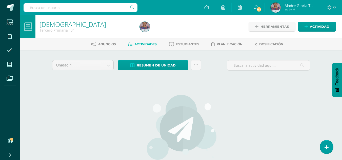
click at [132, 114] on div "No hay actividades Este curso no tiene ninguna actividad en esta Unidad, puedes…" at bounding box center [180, 145] width 149 height 123
click at [161, 64] on span "Resumen de unidad" at bounding box center [156, 65] width 39 height 9
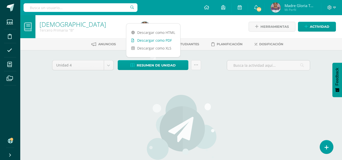
click at [164, 38] on link "Descargar como PDF" at bounding box center [153, 40] width 54 height 8
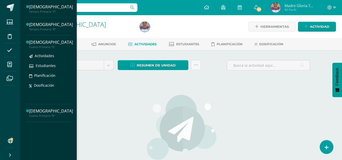
click at [49, 47] on div "Cuarto Primaria "A"" at bounding box center [51, 47] width 44 height 4
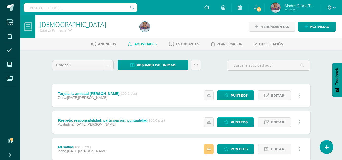
click at [204, 74] on div "Unidad 1 Unidad 1 Unidad 2 Unidad 3 Unidad 4 Resumen de unidad Descargar como H…" at bounding box center [181, 67] width 262 height 14
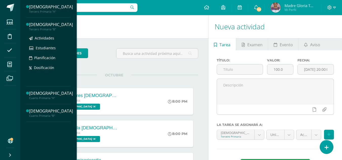
click at [57, 25] on div "[DEMOGRAPHIC_DATA]" at bounding box center [51, 25] width 44 height 6
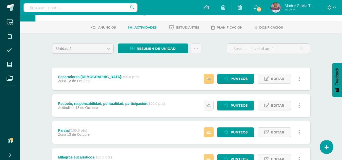
scroll to position [19, 0]
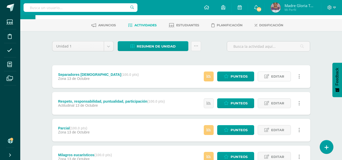
click at [282, 75] on span "Editar" at bounding box center [277, 76] width 13 height 9
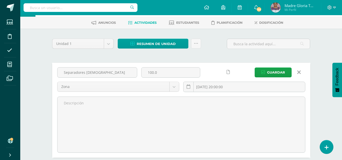
scroll to position [0, 0]
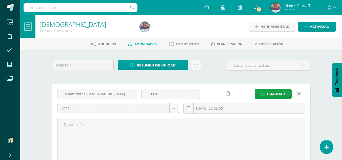
click at [299, 93] on icon at bounding box center [299, 94] width 4 height 6
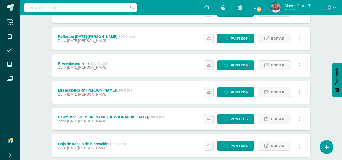
scroll to position [436, 0]
